Goal: Task Accomplishment & Management: Manage account settings

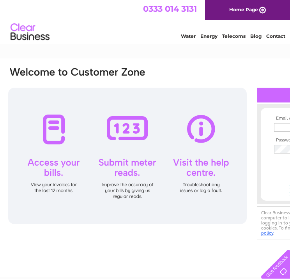
scroll to position [0, 96]
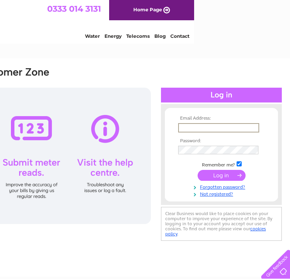
click at [208, 127] on input "text" at bounding box center [218, 127] width 81 height 9
type input "[EMAIL_ADDRESS][DOMAIN_NAME]"
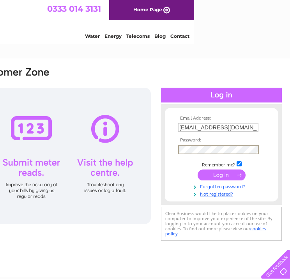
click at [224, 185] on link "Forgotten password?" at bounding box center [222, 185] width 88 height 7
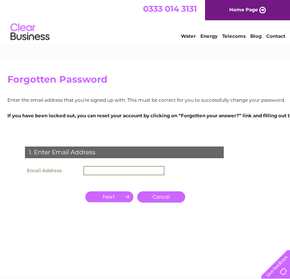
click at [104, 170] on input "text" at bounding box center [123, 170] width 81 height 9
type input "[EMAIL_ADDRESS][DOMAIN_NAME]"
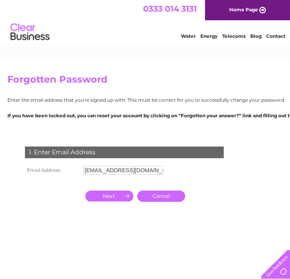
click at [124, 197] on input "button" at bounding box center [109, 196] width 48 height 11
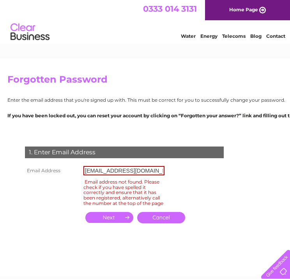
click at [162, 221] on link "Cancel" at bounding box center [161, 217] width 48 height 11
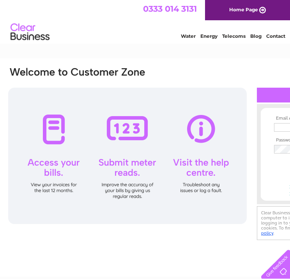
scroll to position [0, 96]
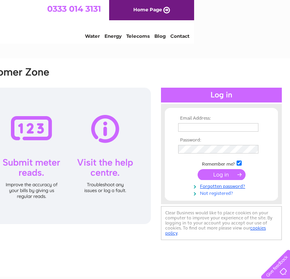
click at [226, 192] on link "Not registered?" at bounding box center [222, 192] width 88 height 7
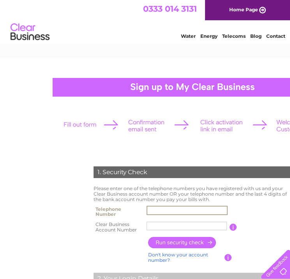
click at [168, 210] on input "text" at bounding box center [187, 210] width 81 height 9
type input "07872802114"
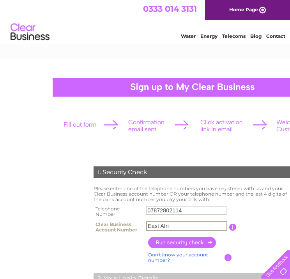
click at [175, 224] on input "East Afri" at bounding box center [186, 225] width 81 height 9
type input "E"
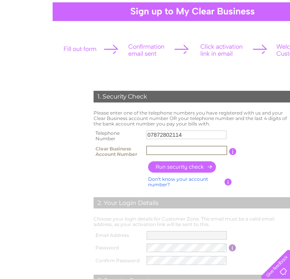
scroll to position [76, 0]
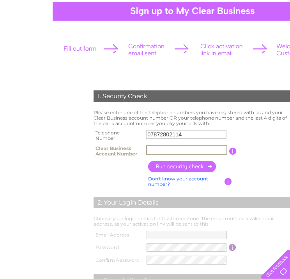
click at [164, 147] on input "text" at bounding box center [186, 149] width 81 height 9
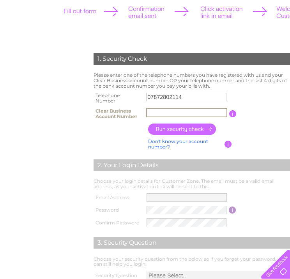
scroll to position [115, 0]
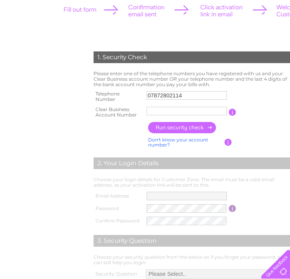
click at [161, 142] on link "Don't know your account number?" at bounding box center [178, 142] width 60 height 11
click at [152, 109] on input "text" at bounding box center [152, 111] width 10 height 9
type input "2"
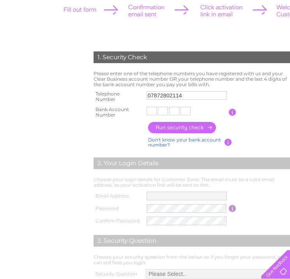
click at [182, 138] on link "Don't know your bank account number?" at bounding box center [184, 142] width 73 height 11
click at [182, 138] on link "Don't know your account number?" at bounding box center [178, 142] width 60 height 11
click at [182, 138] on link "Don't know your bank account number?" at bounding box center [184, 142] width 73 height 11
click at [182, 138] on link "Don't know your account number?" at bounding box center [178, 142] width 60 height 11
click at [182, 138] on link "Don't know your bank account number?" at bounding box center [184, 142] width 73 height 11
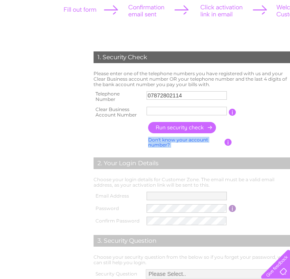
click at [182, 138] on link "Don't know your account number?" at bounding box center [178, 142] width 60 height 11
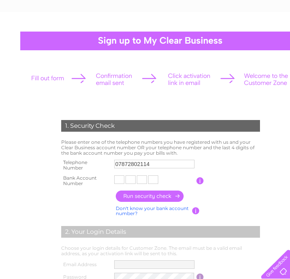
scroll to position [46, 27]
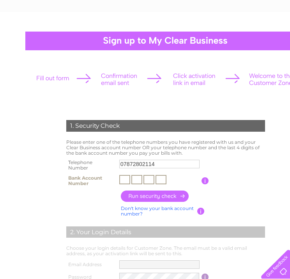
click at [121, 178] on input "text" at bounding box center [124, 179] width 11 height 9
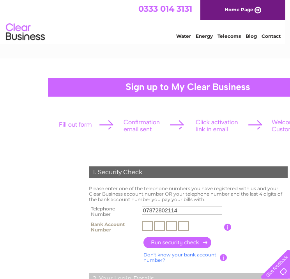
scroll to position [0, 0]
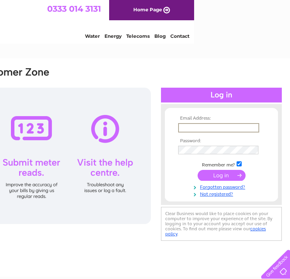
click at [189, 127] on input "text" at bounding box center [218, 127] width 81 height 9
type input "[EMAIL_ADDRESS][DOMAIN_NAME]"
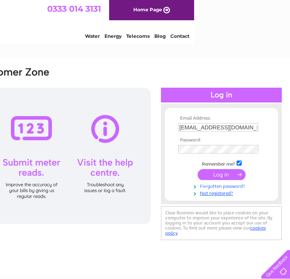
click at [215, 189] on tbody "Email Address: deqo83@hotmail.com Password: Remember me?" at bounding box center [221, 156] width 90 height 81
click at [215, 187] on link "Forgotten password?" at bounding box center [222, 185] width 88 height 7
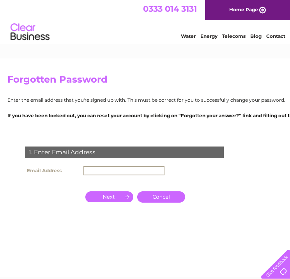
click at [125, 168] on input "text" at bounding box center [123, 170] width 81 height 9
type input "[EMAIL_ADDRESS][DOMAIN_NAME]"
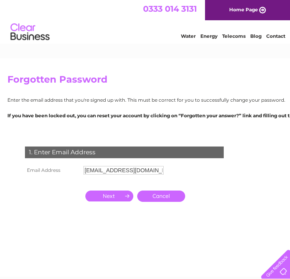
click at [122, 193] on input "button" at bounding box center [109, 196] width 48 height 11
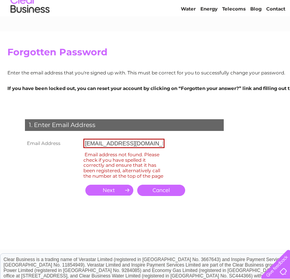
scroll to position [23, 0]
